Goal: Information Seeking & Learning: Learn about a topic

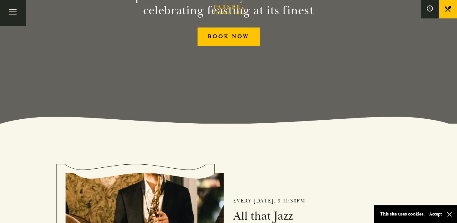
scroll to position [104, 0]
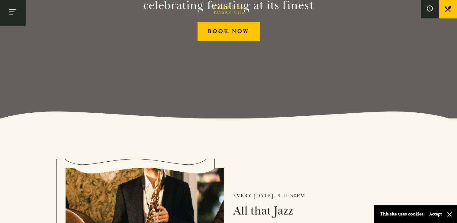
click at [13, 10] on button "Toggle navigation" at bounding box center [13, 13] width 26 height 26
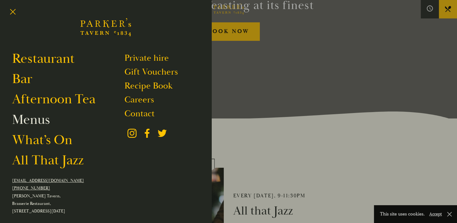
click at [34, 120] on link "Menus" at bounding box center [31, 119] width 38 height 17
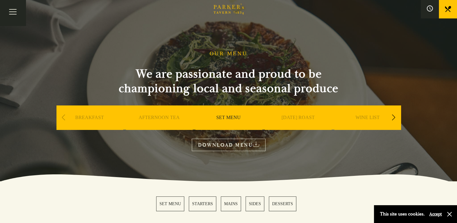
click at [247, 144] on link "DOWNLOAD MENU" at bounding box center [229, 145] width 74 height 12
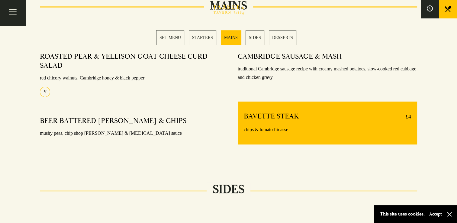
scroll to position [462, 0]
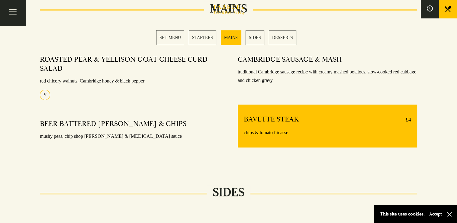
click at [169, 37] on link "SET MENU" at bounding box center [170, 37] width 28 height 15
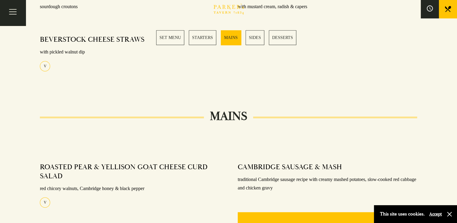
scroll to position [462, 0]
